Goal: Information Seeking & Learning: Understand process/instructions

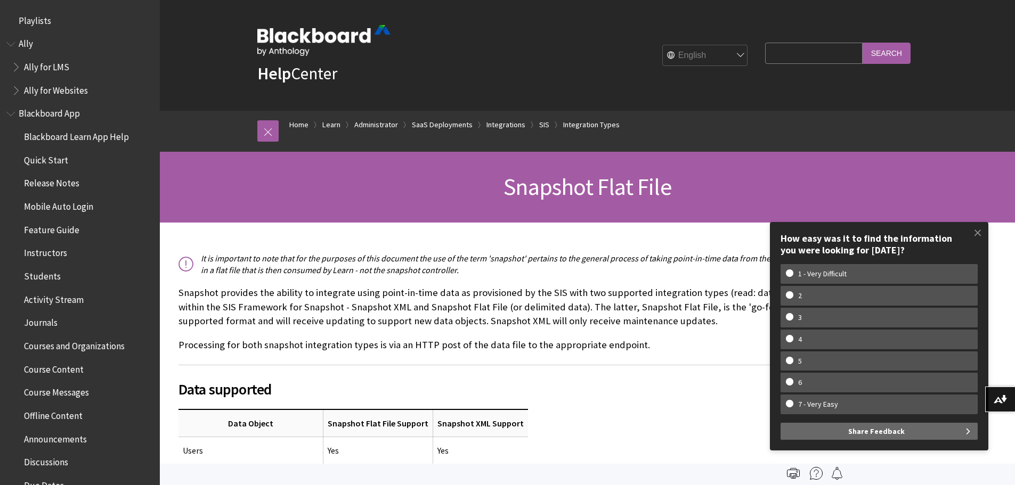
scroll to position [1622, 0]
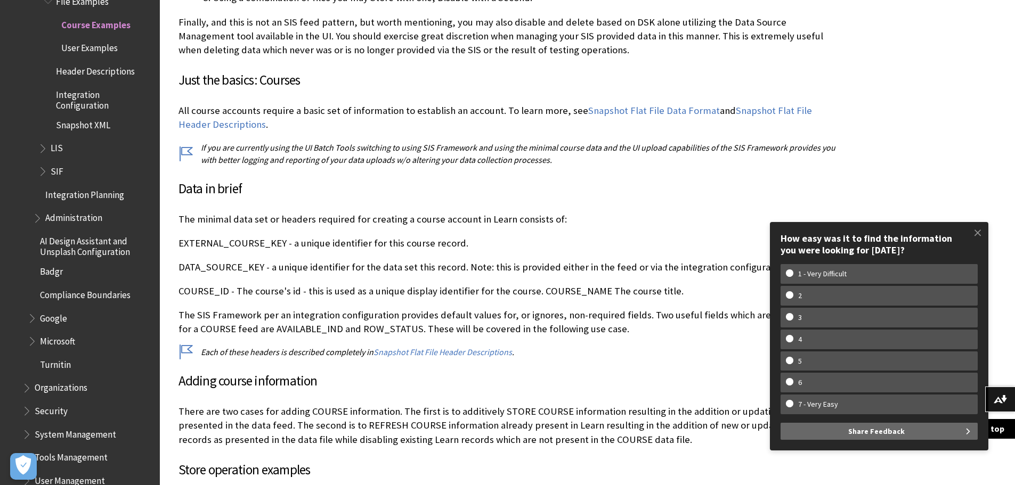
scroll to position [1705, 0]
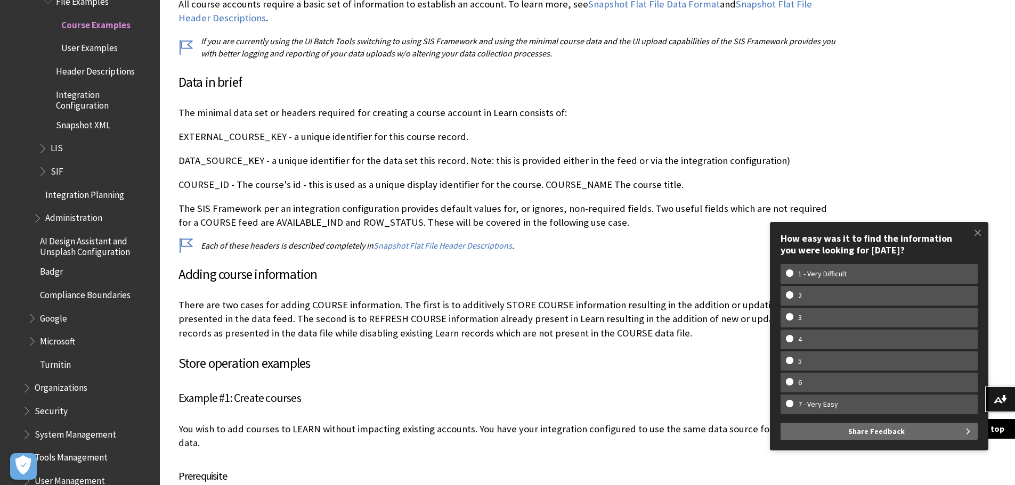
drag, startPoint x: 976, startPoint y: 236, endPoint x: 949, endPoint y: 236, distance: 27.2
click at [976, 236] on span at bounding box center [977, 233] width 22 height 22
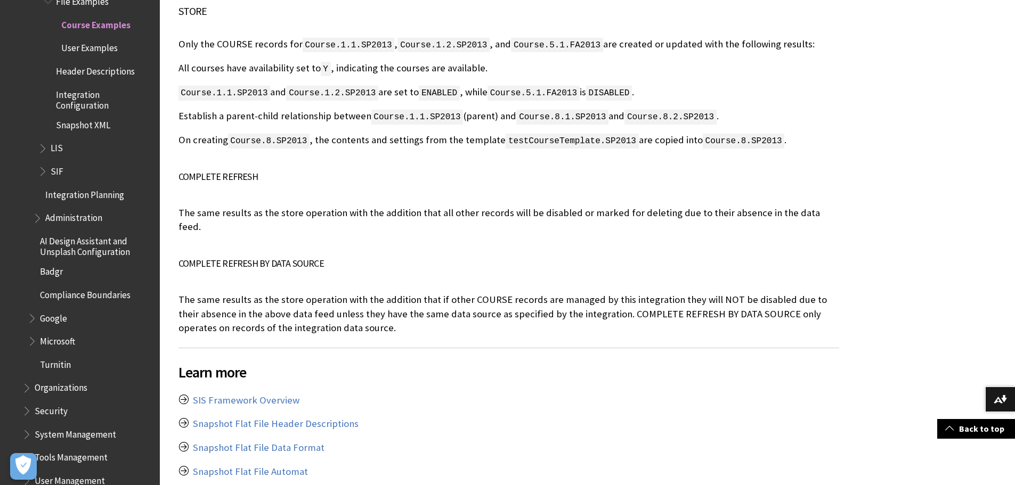
scroll to position [8203, 0]
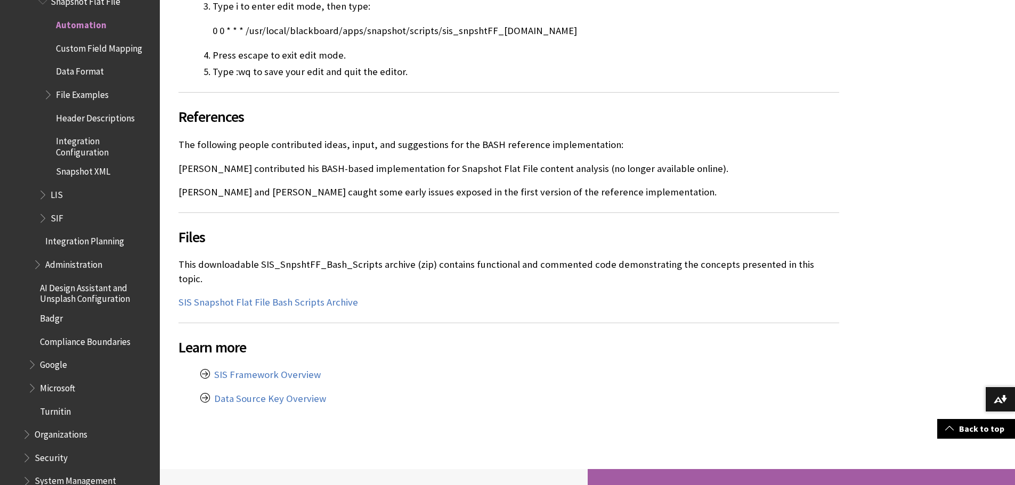
scroll to position [3888, 0]
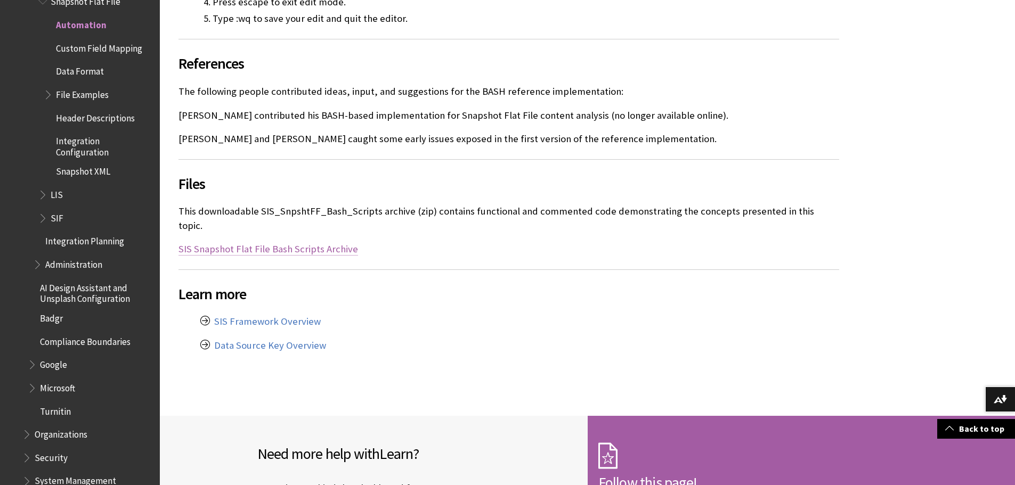
click at [306, 243] on link "SIS Snapshot Flat File Bash Scripts Archive" at bounding box center [268, 249] width 180 height 13
click at [200, 243] on link "SIS Snapshot Flat File Bash Scripts Archive" at bounding box center [268, 249] width 180 height 13
click at [240, 243] on link "SIS Snapshot Flat File Bash Scripts Archive" at bounding box center [268, 249] width 180 height 13
drag, startPoint x: 257, startPoint y: 223, endPoint x: 541, endPoint y: 240, distance: 285.0
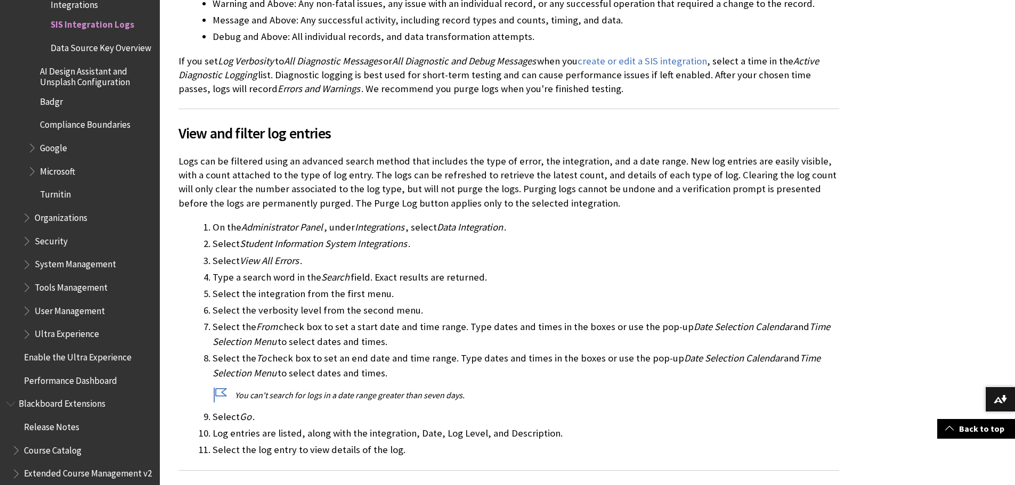
scroll to position [479, 0]
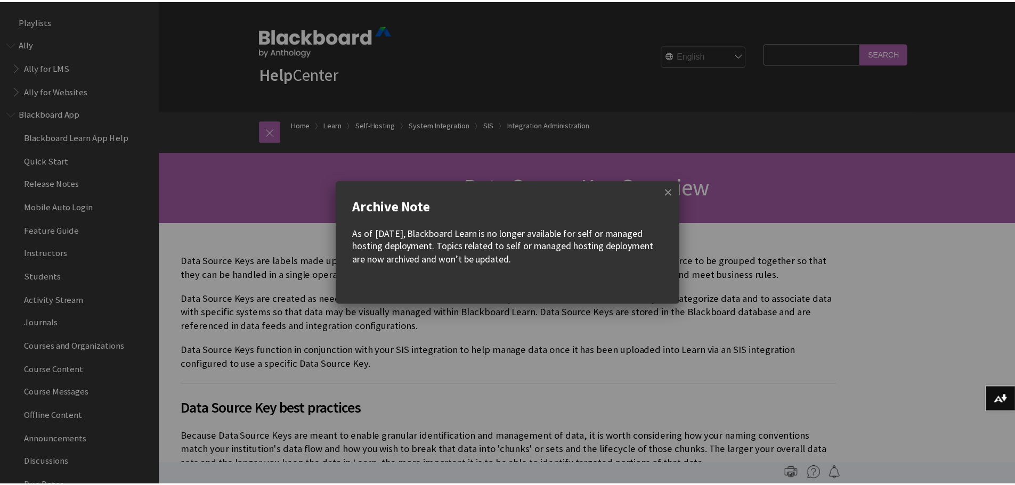
scroll to position [1829, 0]
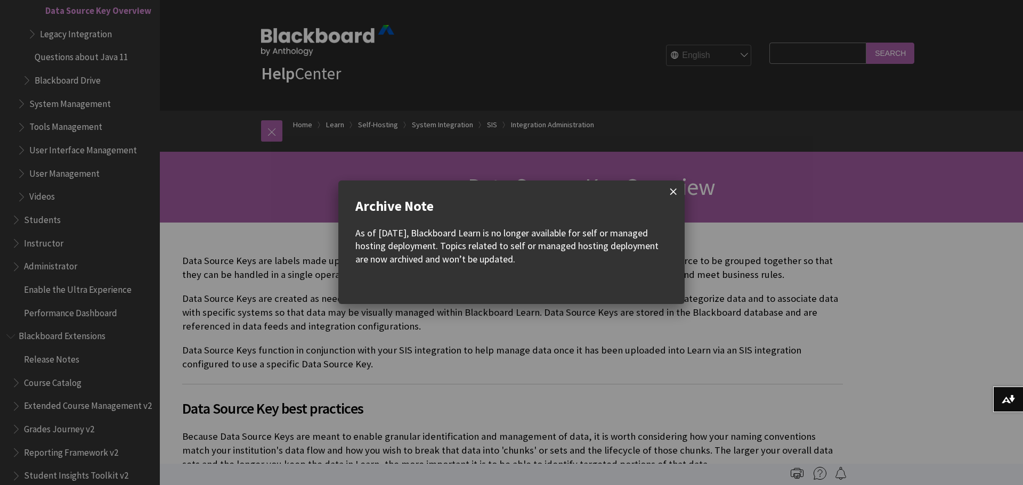
click at [668, 193] on span at bounding box center [673, 192] width 22 height 22
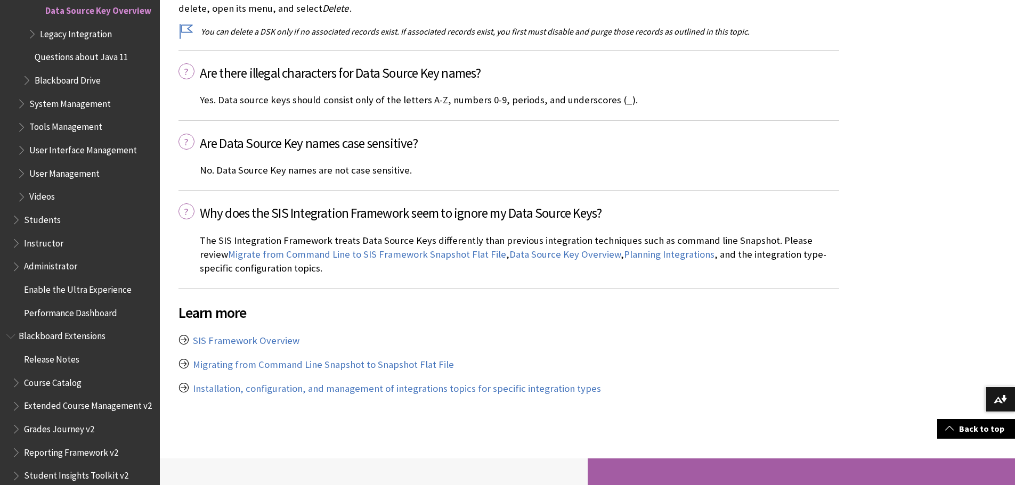
scroll to position [2024, 0]
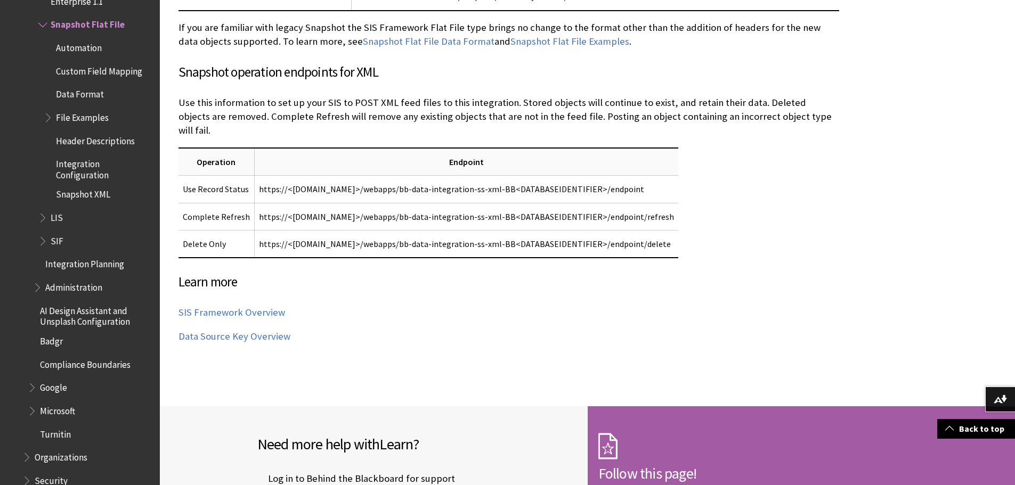
scroll to position [4954, 0]
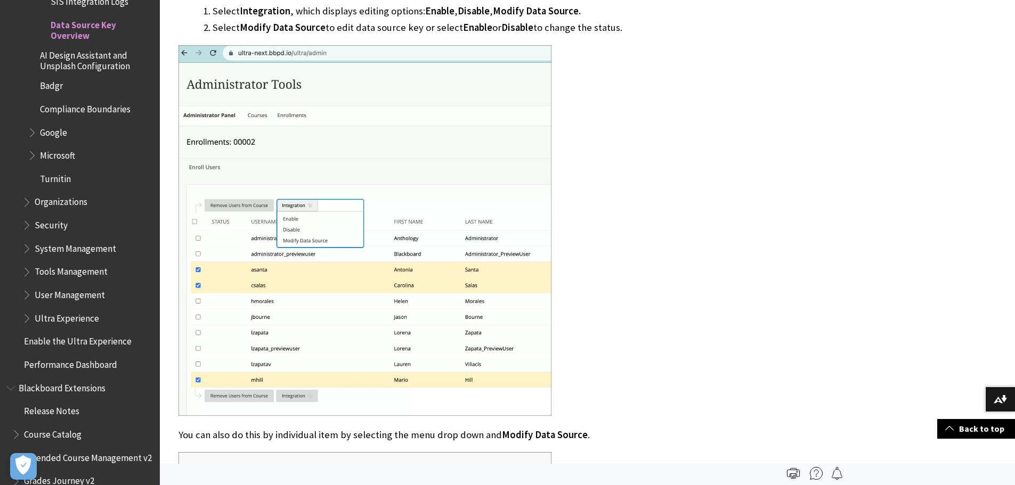
scroll to position [1545, 0]
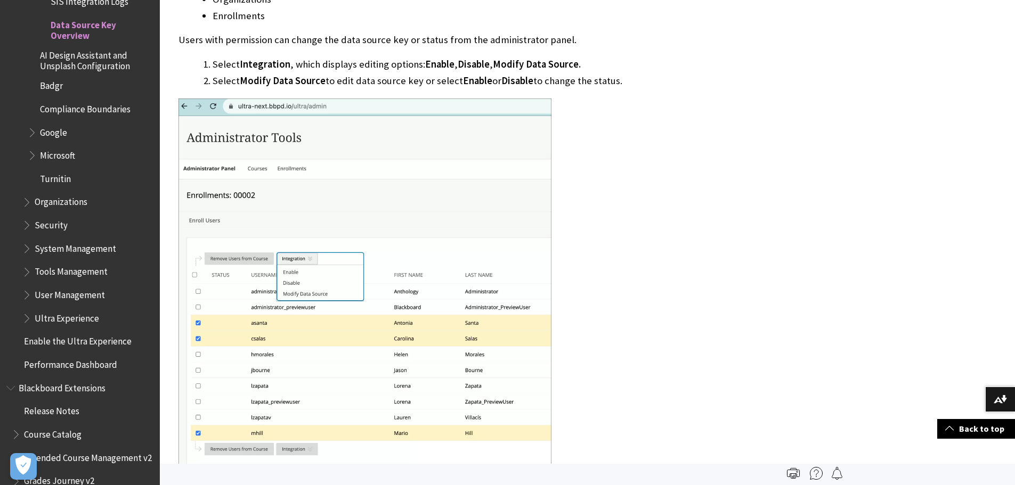
click at [922, 108] on div at bounding box center [587, 380] width 855 height 3405
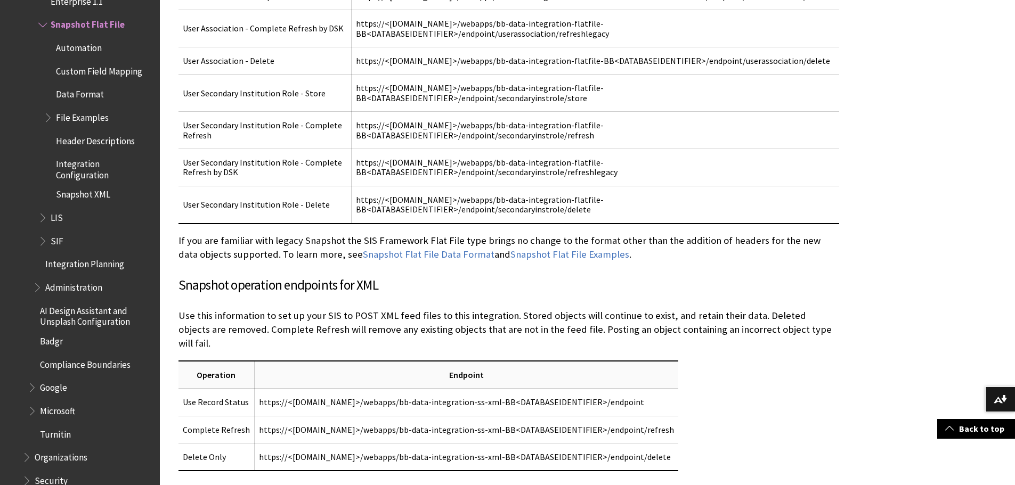
scroll to position [4901, 0]
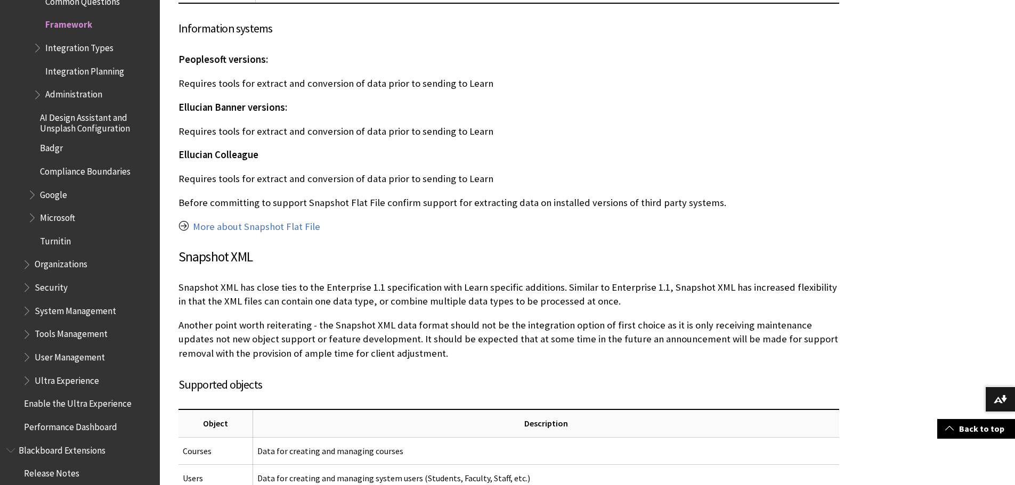
scroll to position [5327, 0]
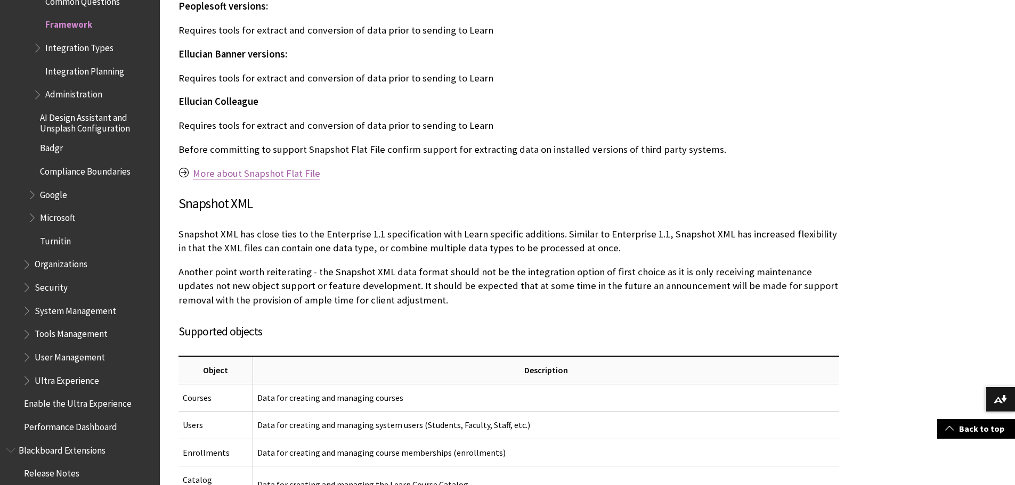
click at [252, 167] on link "More about Snapshot Flat File" at bounding box center [256, 173] width 127 height 13
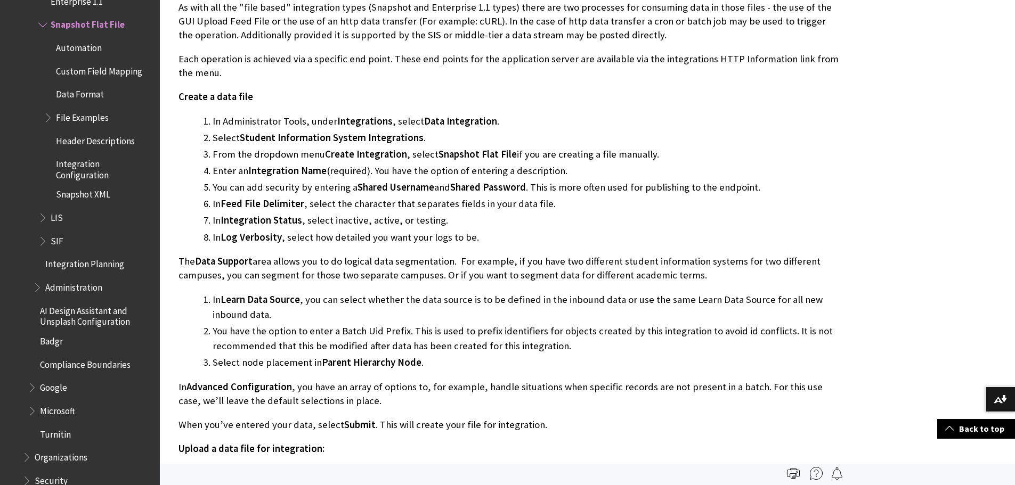
scroll to position [1438, 0]
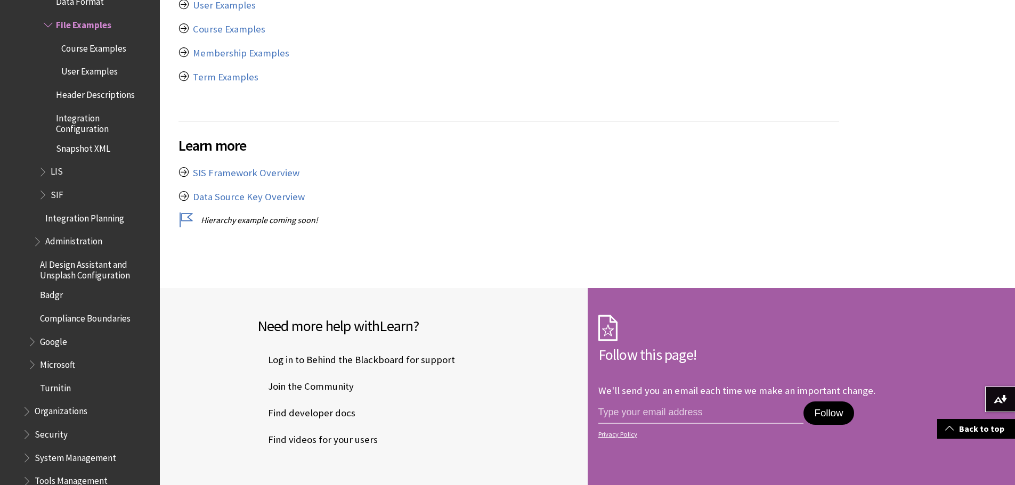
scroll to position [213, 0]
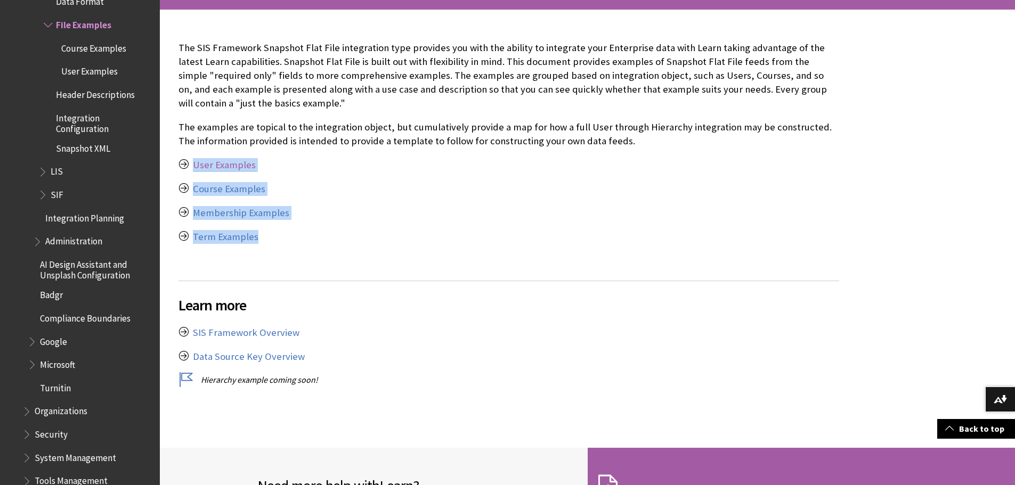
drag, startPoint x: 259, startPoint y: 241, endPoint x: 207, endPoint y: 167, distance: 90.6
click at [197, 166] on div "The SIS Framework Snapshot Flat File integration type provides you with the abi…" at bounding box center [508, 213] width 661 height 345
click at [335, 207] on p "Membership Examples" at bounding box center [508, 213] width 661 height 14
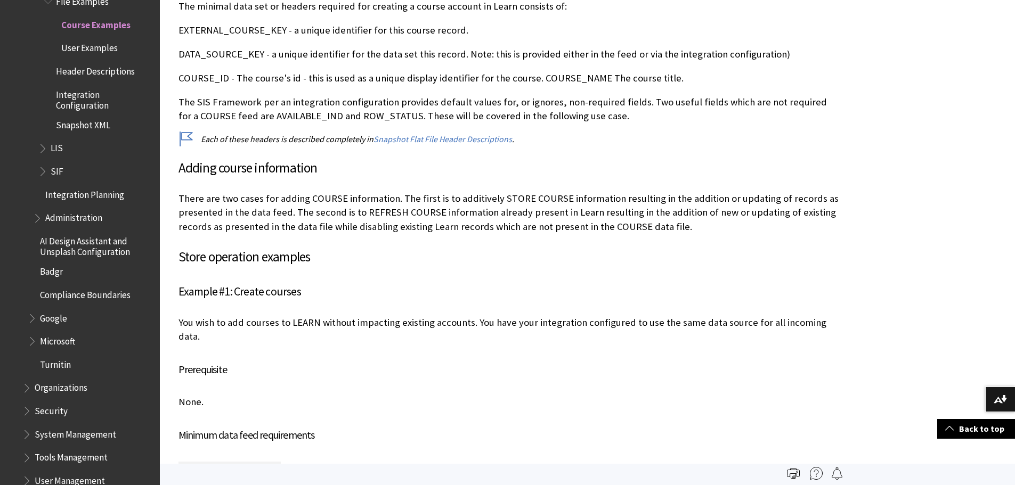
scroll to position [1705, 0]
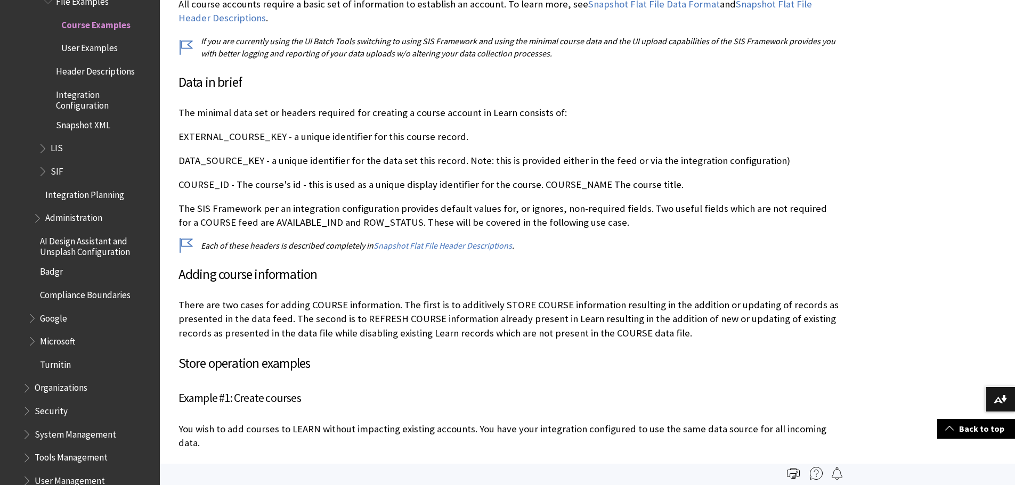
click at [321, 72] on h3 "Data in brief" at bounding box center [508, 82] width 661 height 20
